Goal: Answer question/provide support: Share knowledge or assist other users

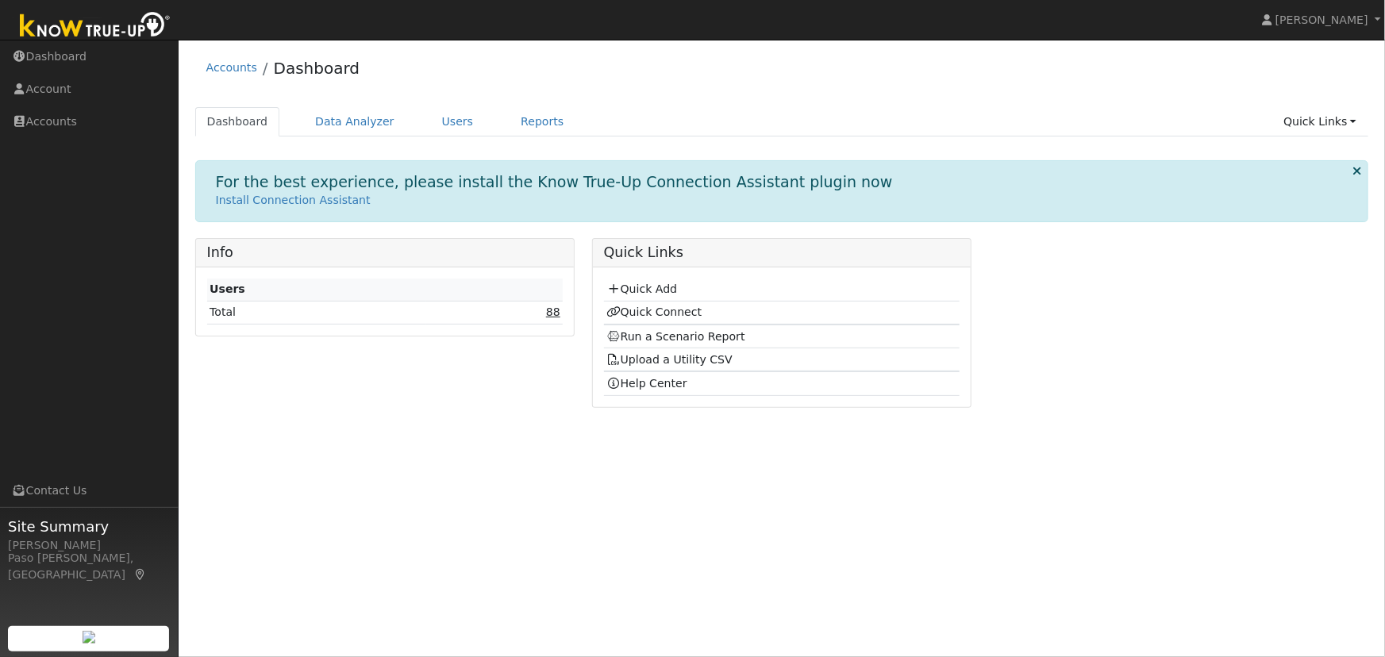
click at [554, 316] on link "88" at bounding box center [553, 312] width 14 height 13
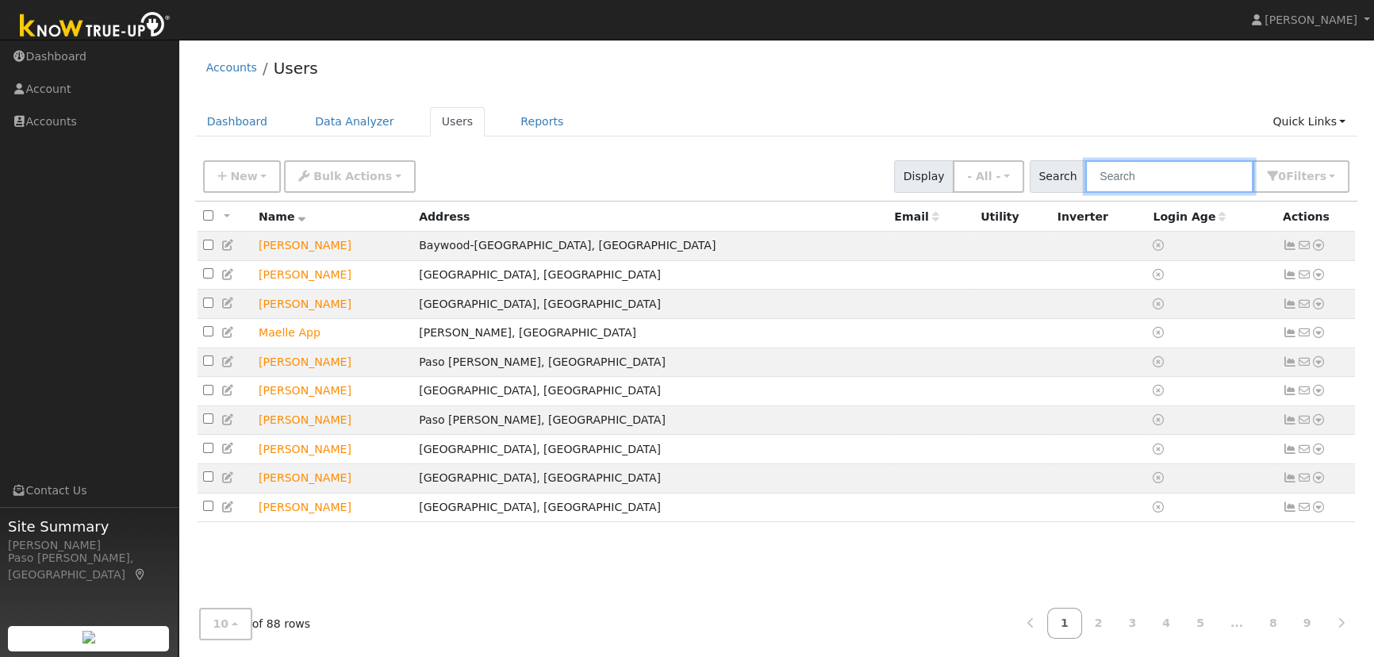
click at [1193, 179] on input "text" at bounding box center [1170, 176] width 168 height 33
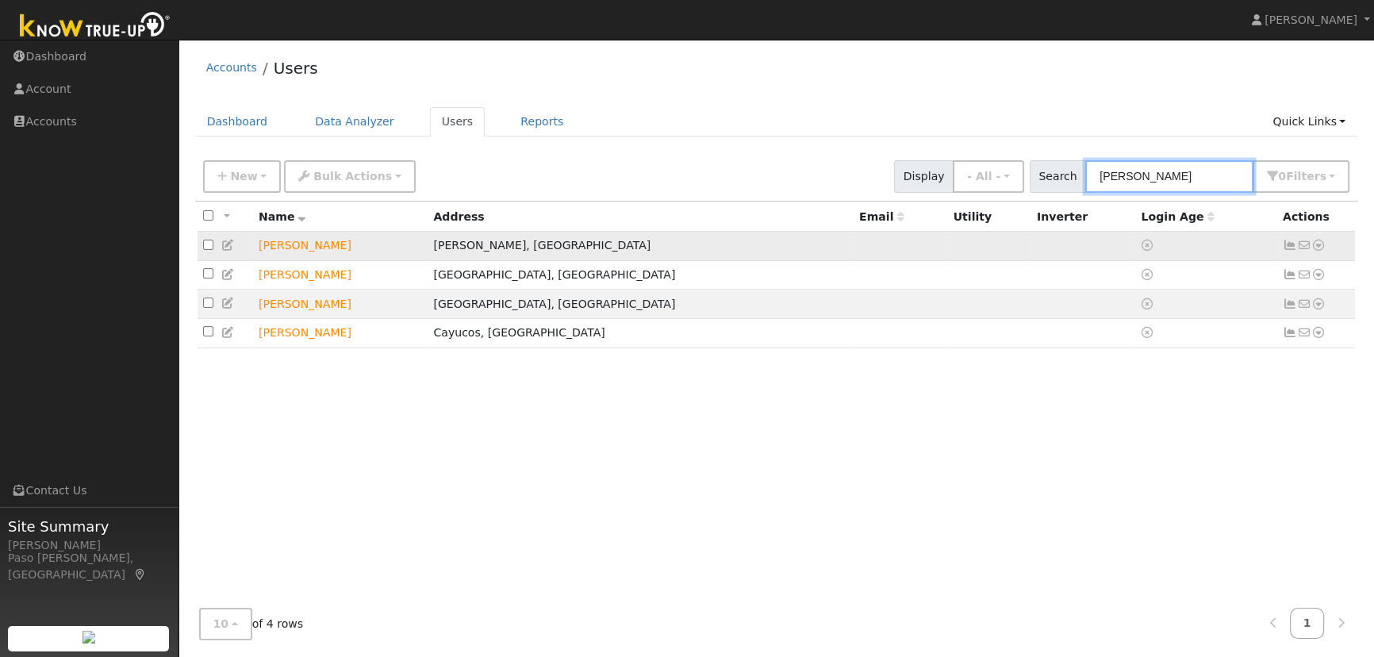
type input "[PERSON_NAME]"
click at [1321, 247] on icon at bounding box center [1319, 245] width 14 height 11
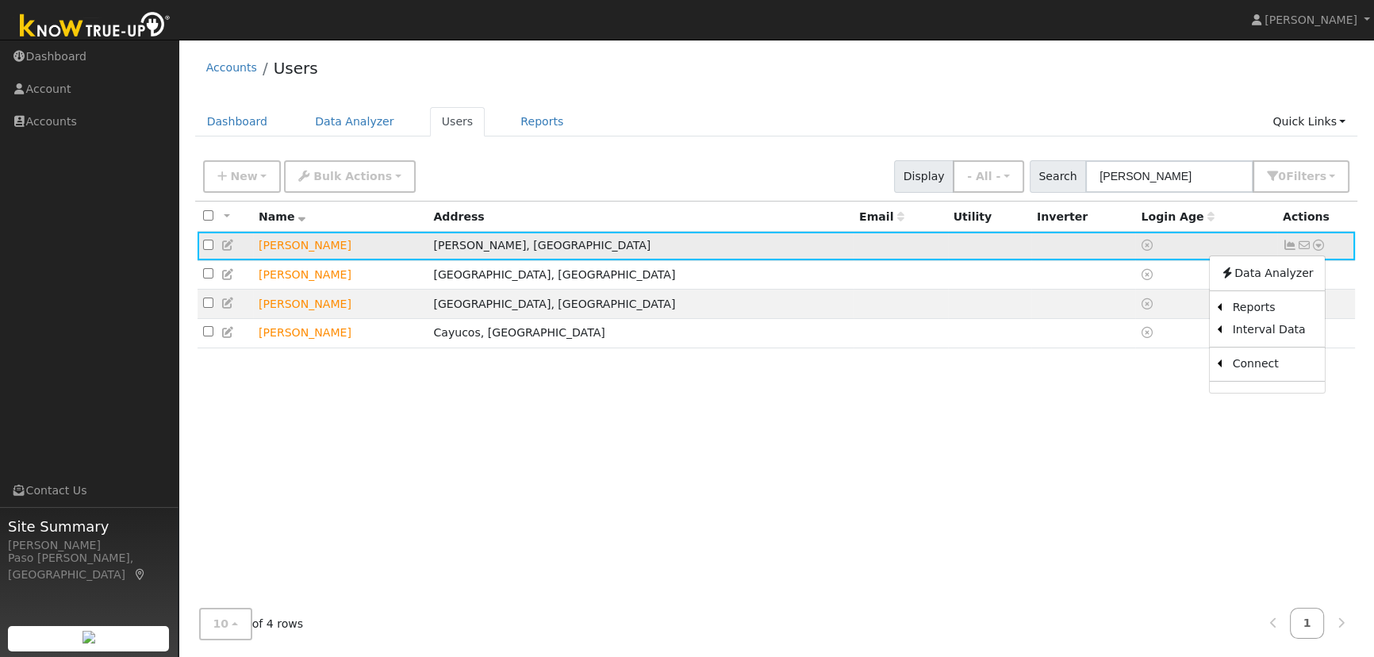
click at [302, 248] on td "[PERSON_NAME]" at bounding box center [340, 246] width 175 height 29
click at [1311, 238] on div "Data Analyzer Reports Scenario Health Check Energy Audit Account Timeline User …" at bounding box center [1318, 245] width 15 height 17
click at [1317, 248] on icon at bounding box center [1319, 245] width 14 height 11
click at [1124, 368] on icon at bounding box center [1118, 364] width 14 height 11
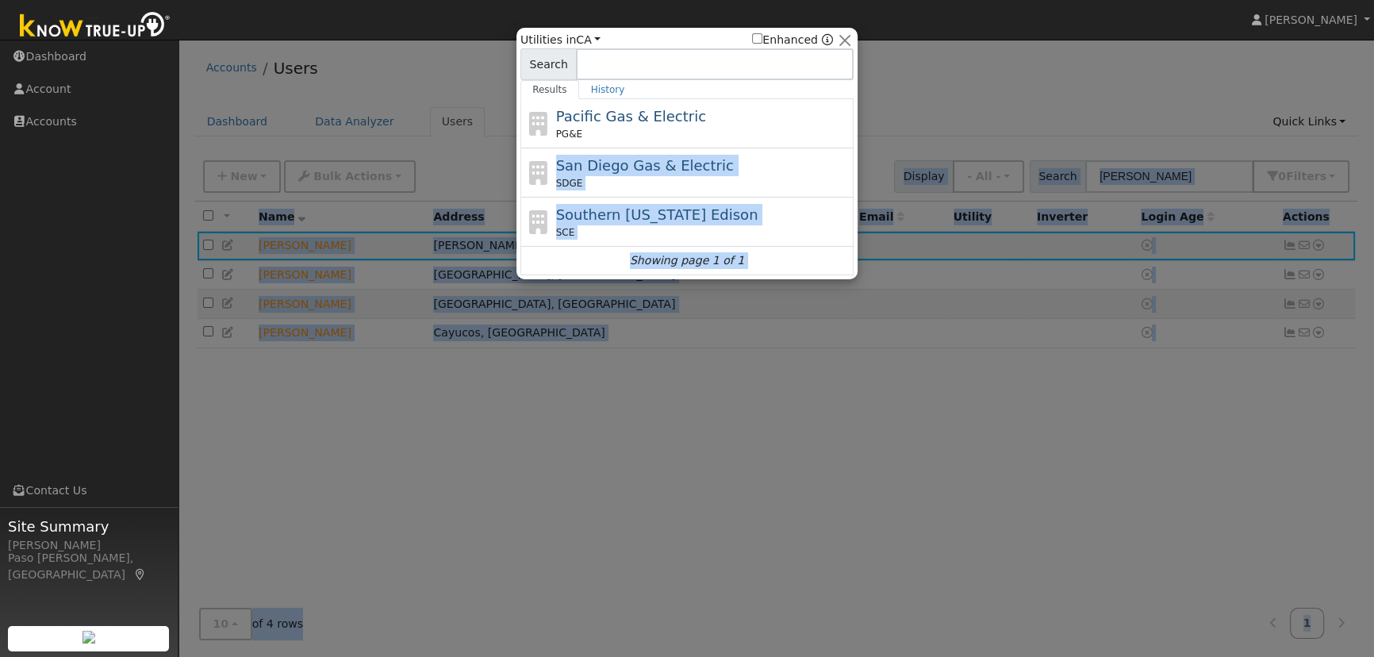
drag, startPoint x: 1124, startPoint y: 367, endPoint x: 602, endPoint y: 137, distance: 569.9
click at [602, 137] on div "User Profile First name Last name Email Email Notifications No Emails No Emails…" at bounding box center [777, 350] width 1196 height 621
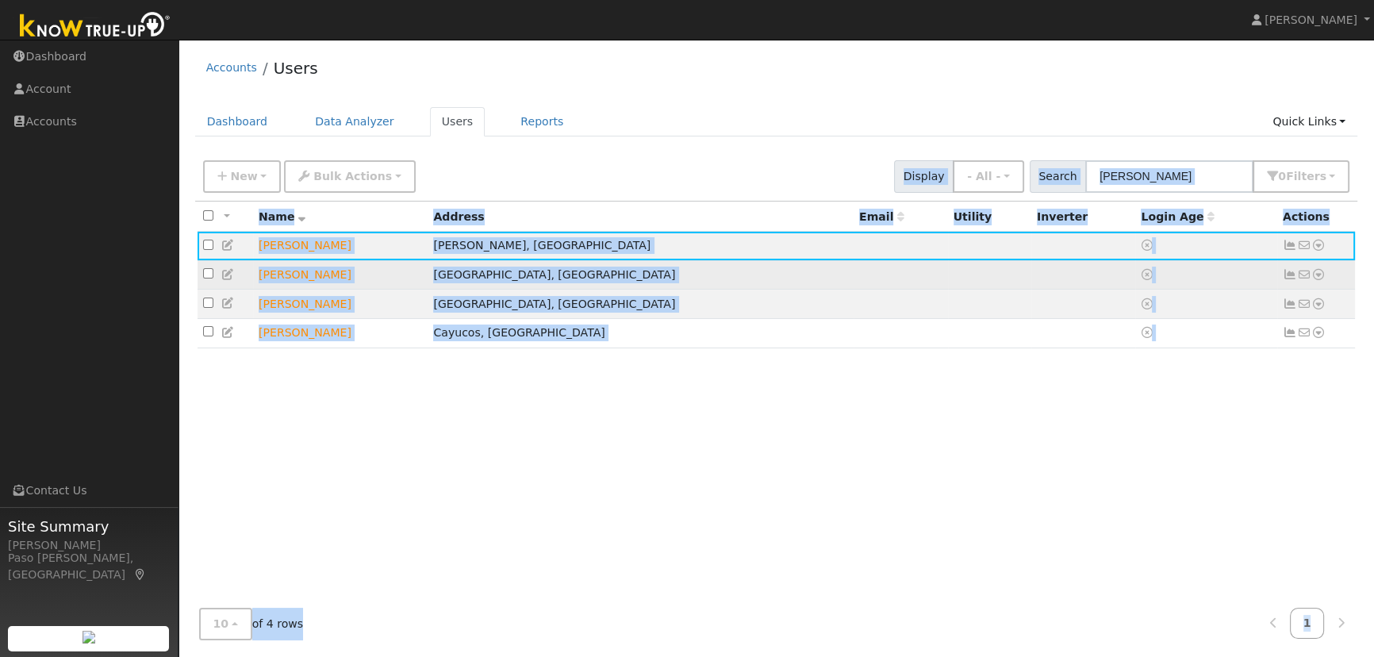
click at [1328, 270] on td "No email address Send Email... Data Analyzer Reports Scenario Health Check Ener…" at bounding box center [1317, 274] width 79 height 29
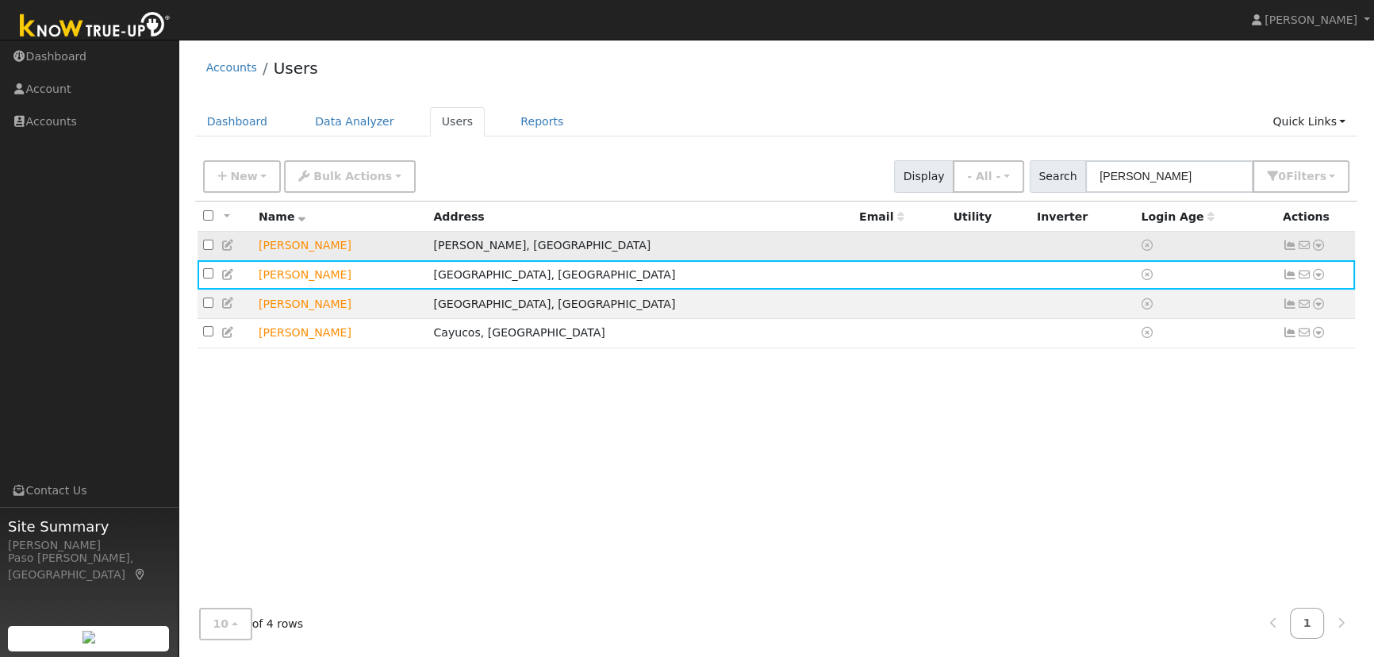
click at [1316, 243] on icon at bounding box center [1319, 245] width 14 height 11
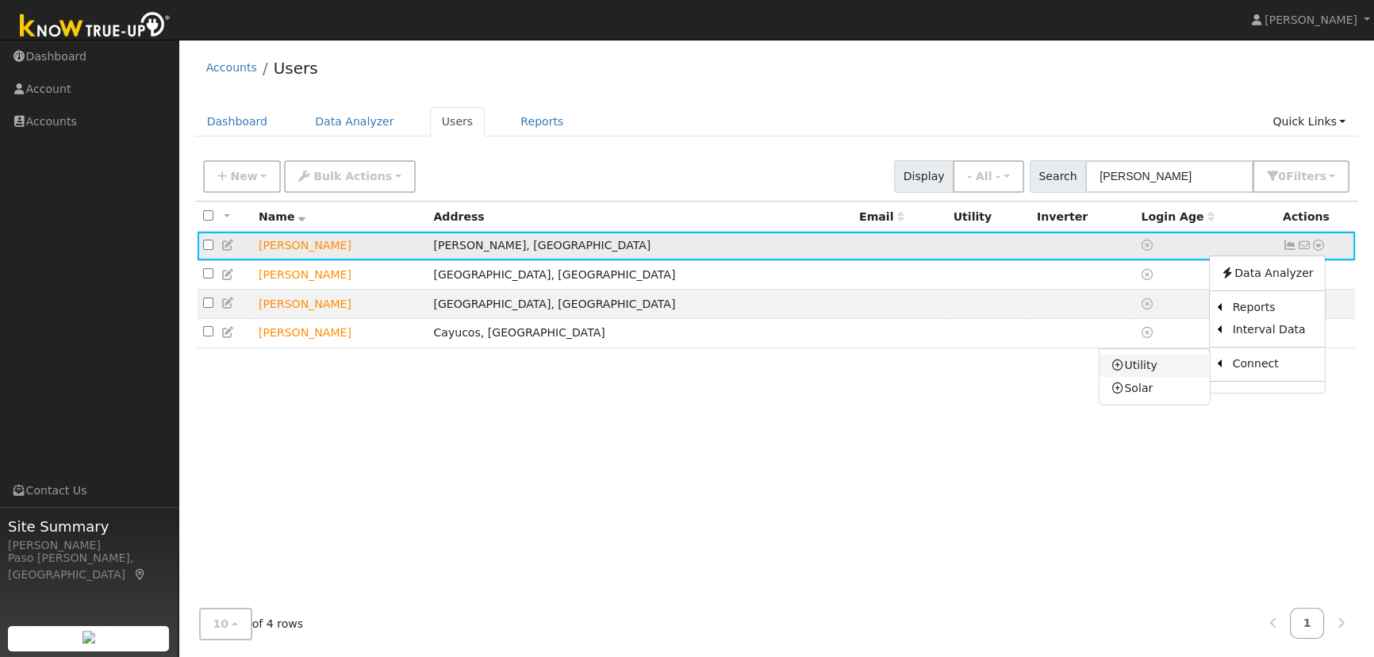
click at [1121, 365] on icon at bounding box center [1118, 364] width 14 height 11
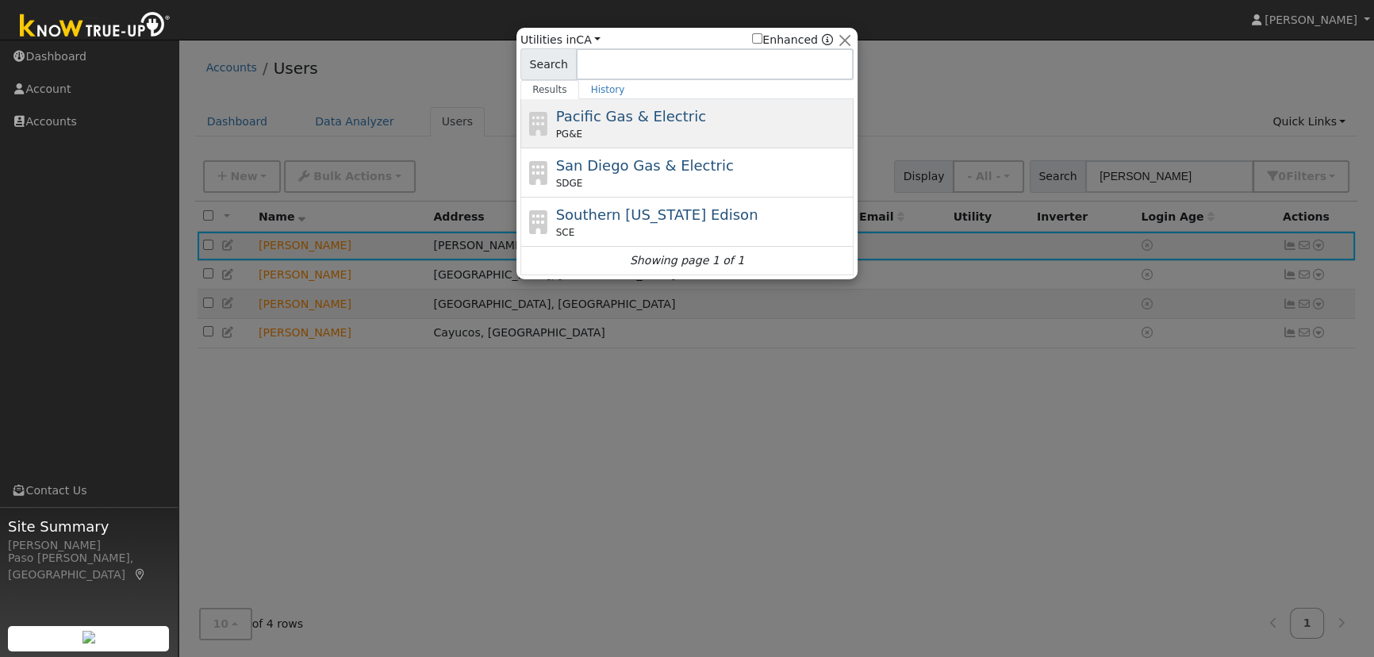
click at [584, 130] on div "PG&E" at bounding box center [703, 134] width 294 height 14
